Goal: Task Accomplishment & Management: Manage account settings

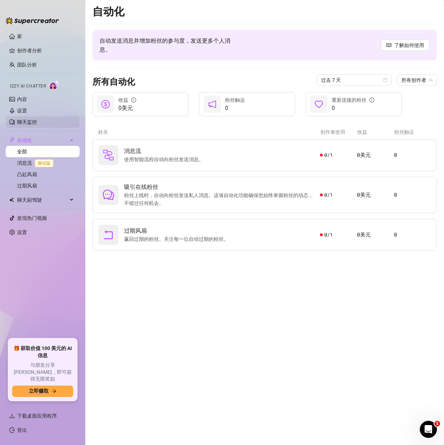
click at [37, 120] on link "聊天监控" at bounding box center [27, 122] width 20 height 6
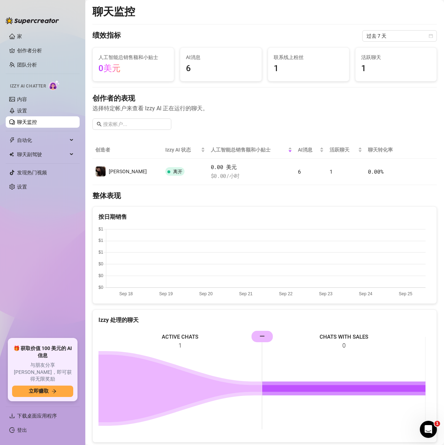
click at [286, 62] on span "1" at bounding box center [309, 69] width 70 height 14
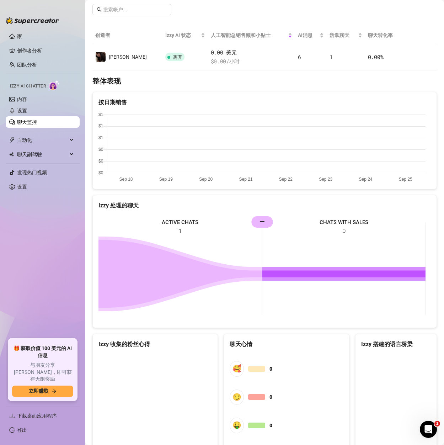
scroll to position [36, 0]
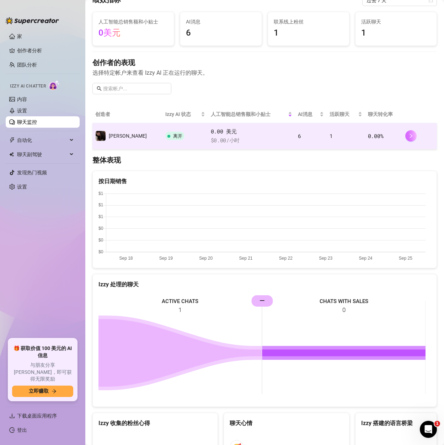
click at [407, 140] on button "button" at bounding box center [411, 135] width 11 height 11
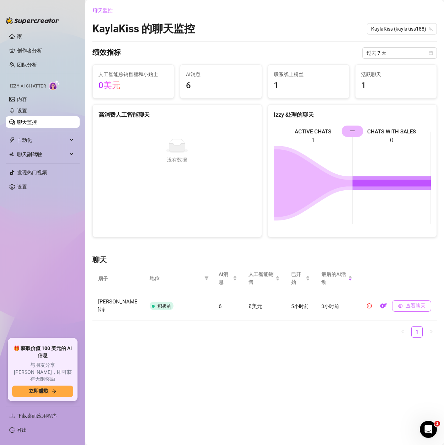
click at [410, 303] on font "查看聊天" at bounding box center [416, 306] width 20 height 6
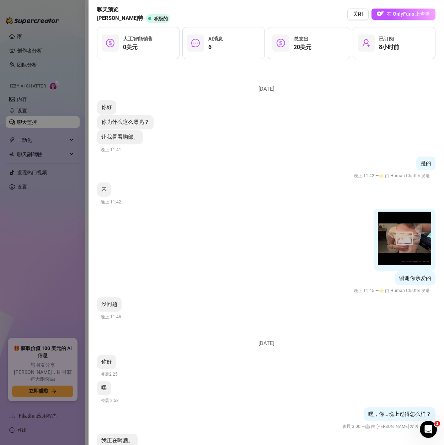
click at [48, 236] on div at bounding box center [222, 222] width 444 height 445
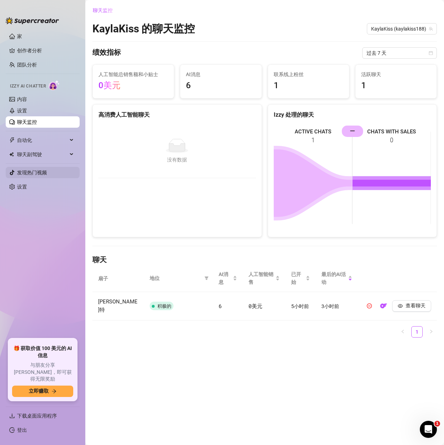
click at [40, 173] on link "发现热门视频" at bounding box center [32, 173] width 30 height 6
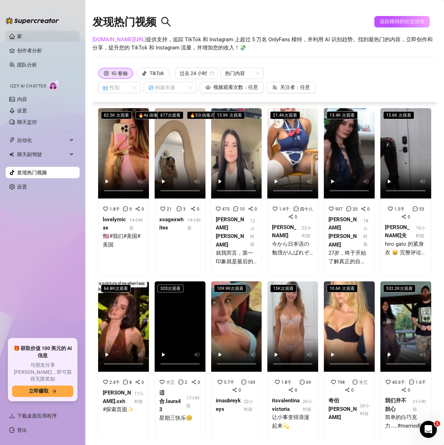
click at [22, 35] on link "家" at bounding box center [19, 36] width 5 height 6
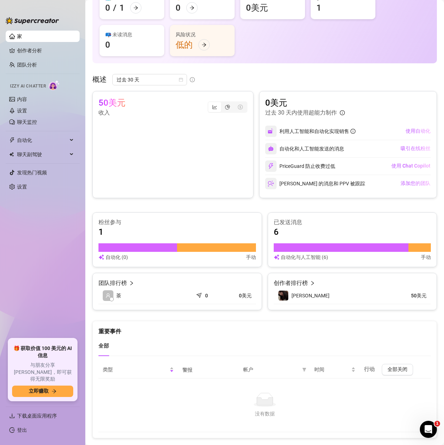
scroll to position [89, 0]
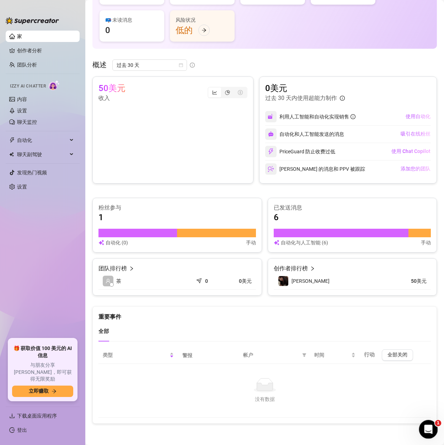
click at [432, 428] on icon "打开 Intercom Messenger" at bounding box center [428, 429] width 12 height 12
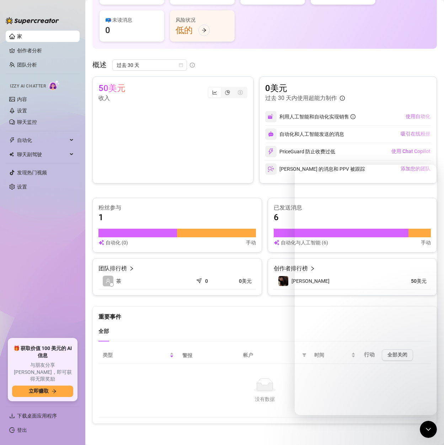
click at [214, 380] on div "No data" at bounding box center [265, 385] width 318 height 14
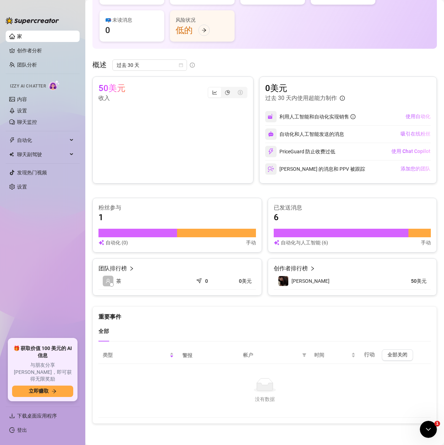
click at [337, 330] on div "全部" at bounding box center [265, 331] width 333 height 20
click at [27, 109] on link "设置" at bounding box center [22, 111] width 10 height 6
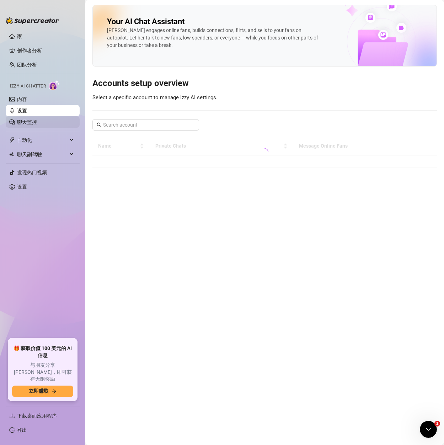
click at [24, 119] on link "聊天监控" at bounding box center [27, 122] width 20 height 6
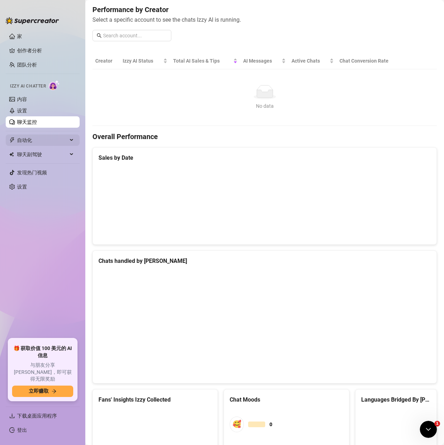
click at [35, 136] on span "自动化" at bounding box center [42, 140] width 51 height 11
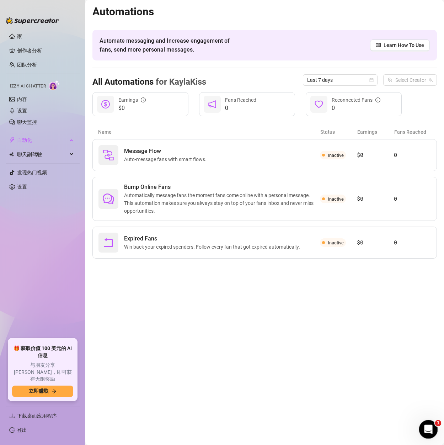
click at [428, 428] on icon "Open Intercom Messenger" at bounding box center [427, 429] width 5 height 6
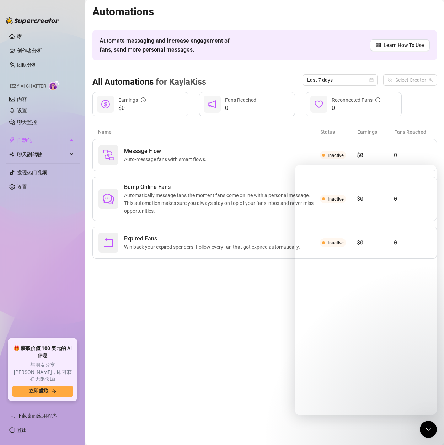
click at [217, 302] on main "Automations Automate messaging and Increase engagement of fans, send more perso…" at bounding box center [264, 222] width 359 height 445
